Goal: Task Accomplishment & Management: Manage account settings

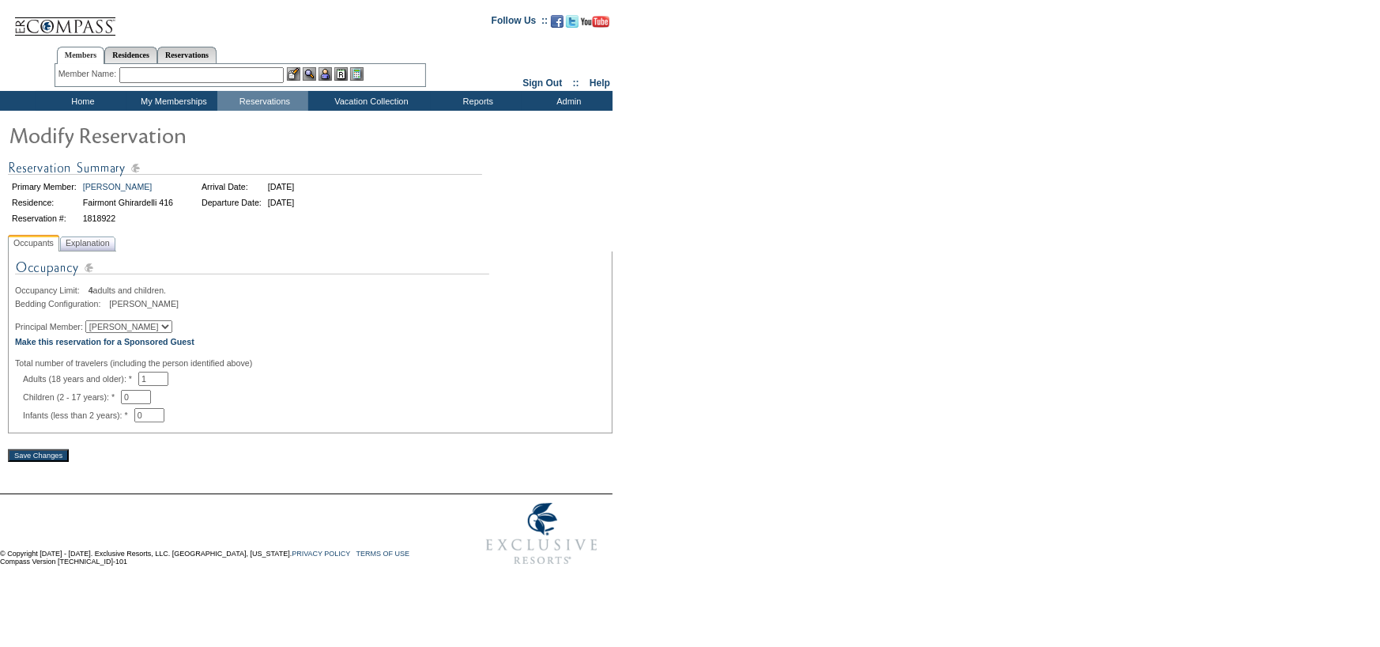
click at [172, 331] on select "[PERSON_NAME] [PERSON_NAME] [PERSON_NAME] [PERSON_NAME]" at bounding box center [128, 326] width 87 height 13
select select "62253"
click at [94, 322] on select "[PERSON_NAME] [PERSON_NAME] [PERSON_NAME] [PERSON_NAME]" at bounding box center [128, 326] width 87 height 13
click at [108, 246] on span "Explanation" at bounding box center [87, 243] width 51 height 17
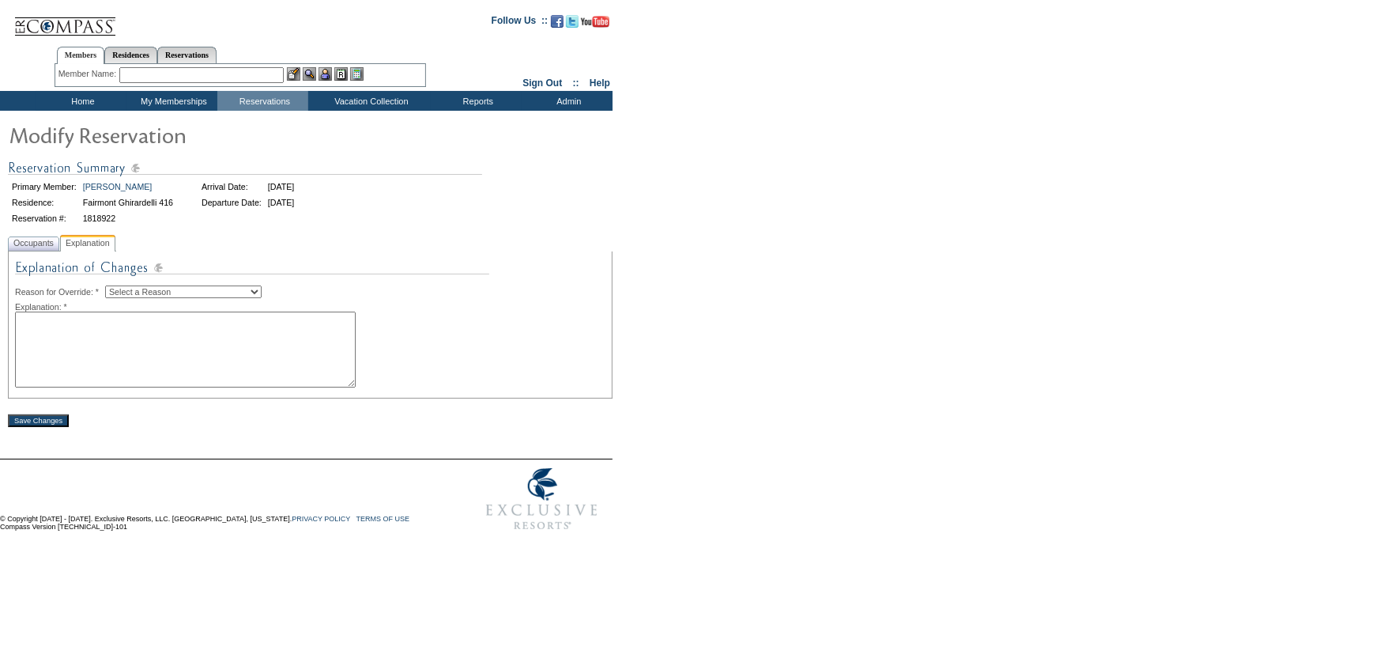
click at [262, 292] on select "Select a Reason Creating Continuous Stay Days Rebooked After Cancellation Editi…" at bounding box center [183, 291] width 157 height 13
select select "1045"
click at [118, 286] on select "Select a Reason Creating Continuous Stay Days Rebooked After Cancellation Editi…" at bounding box center [183, 291] width 157 height 13
click at [258, 349] on textarea at bounding box center [185, 349] width 341 height 76
click at [113, 333] on textarea at bounding box center [185, 349] width 341 height 76
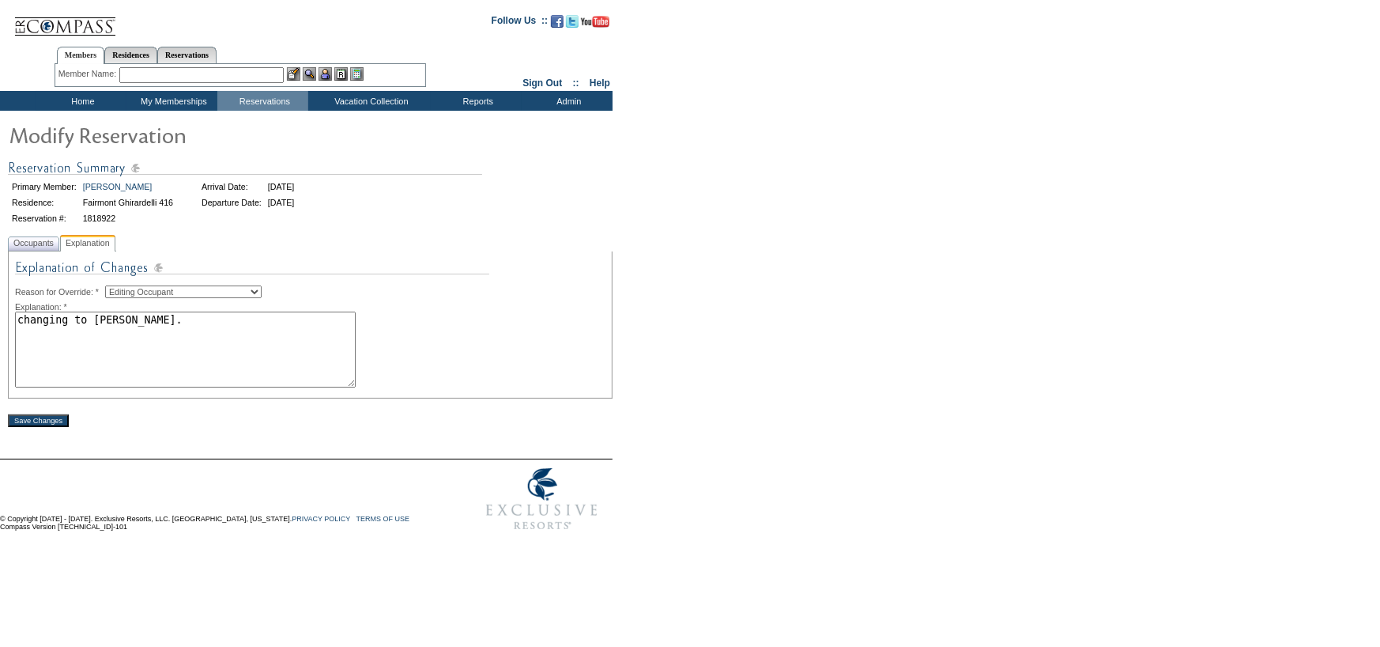
type textarea "changing to [PERSON_NAME]."
click at [61, 420] on input "Save Changes" at bounding box center [38, 420] width 61 height 13
